Goal: Task Accomplishment & Management: Complete application form

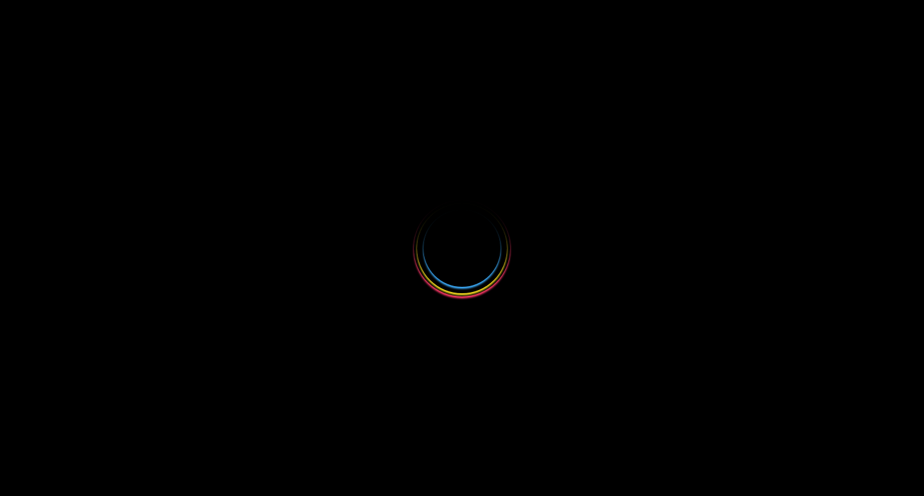
select select
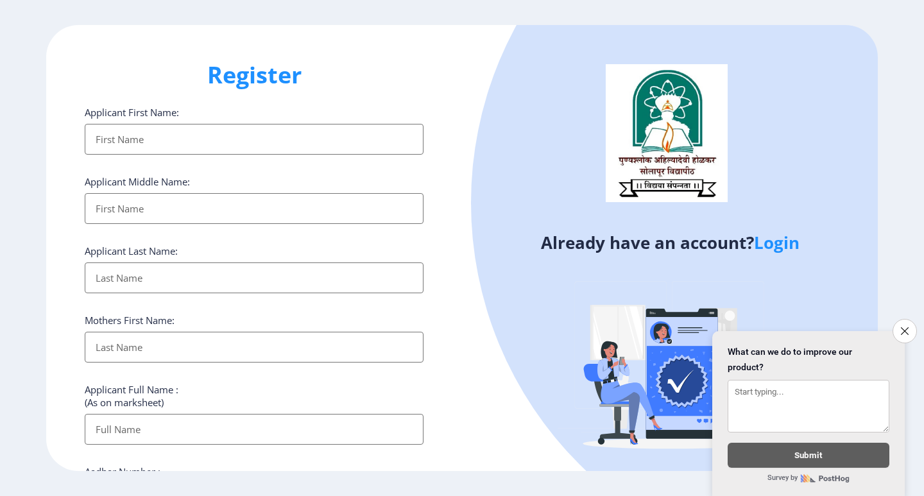
click at [243, 152] on input "Applicant First Name:" at bounding box center [254, 139] width 339 height 31
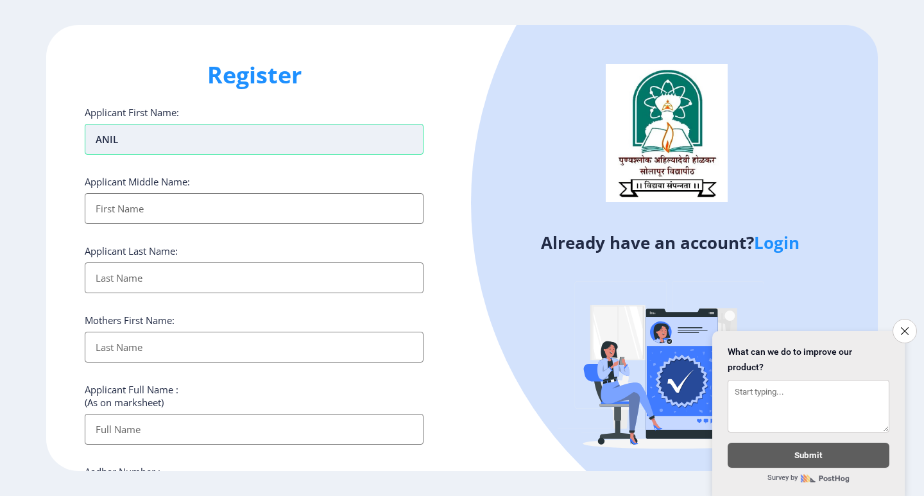
click at [246, 149] on input "ANIL" at bounding box center [254, 139] width 339 height 31
type input "A"
type input "ANIL"
type input "[PERSON_NAME]"
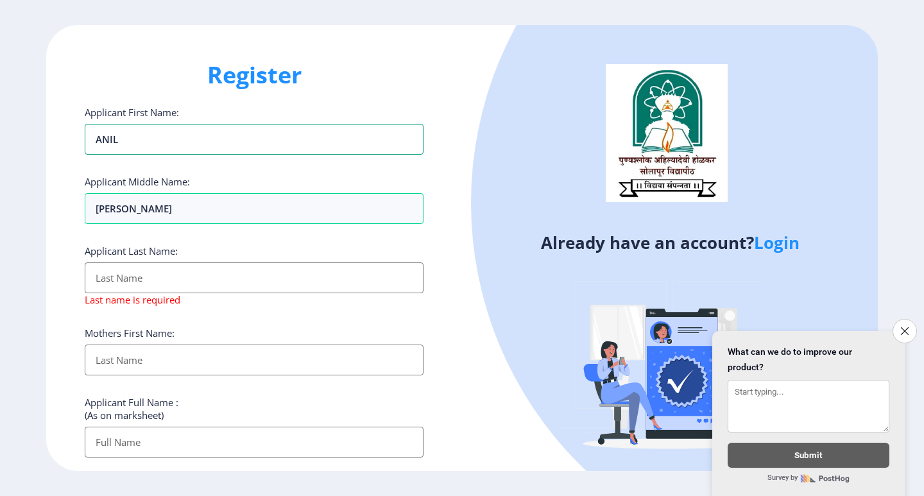
drag, startPoint x: 139, startPoint y: 132, endPoint x: 33, endPoint y: 137, distance: 106.1
click at [33, 137] on ngx-register "Register Applicant First Name: [PERSON_NAME] Applicant Middle Name: [PERSON_NAM…" at bounding box center [462, 248] width 924 height 447
type input "anil"
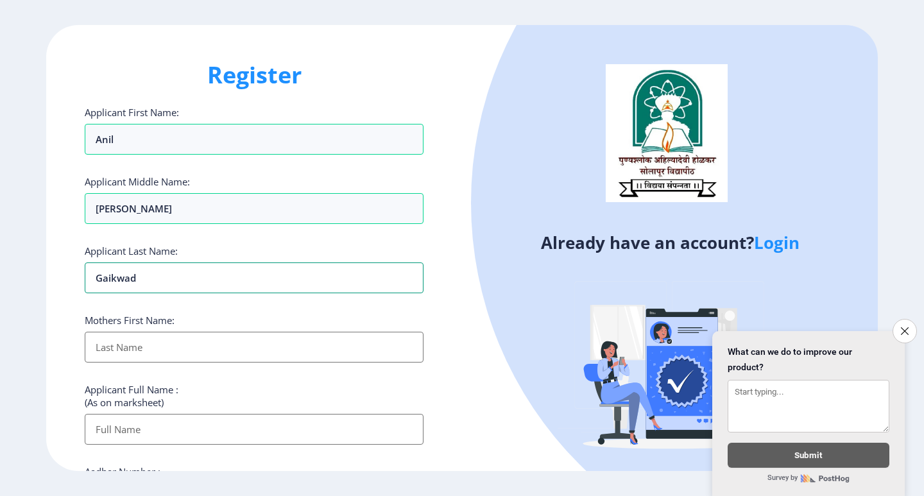
type input "gaikwad"
type input "rajamati"
